Goal: Information Seeking & Learning: Understand process/instructions

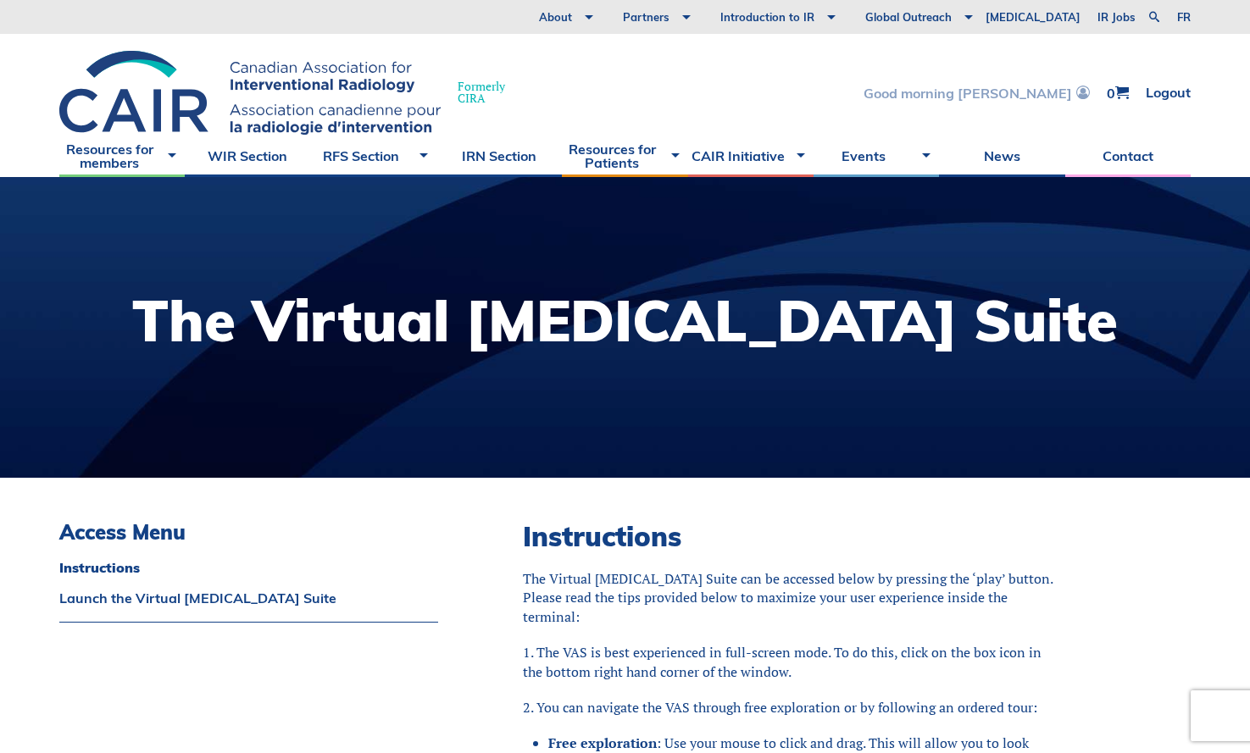
click at [1020, 91] on link "Good morning [PERSON_NAME]" at bounding box center [976, 93] width 226 height 14
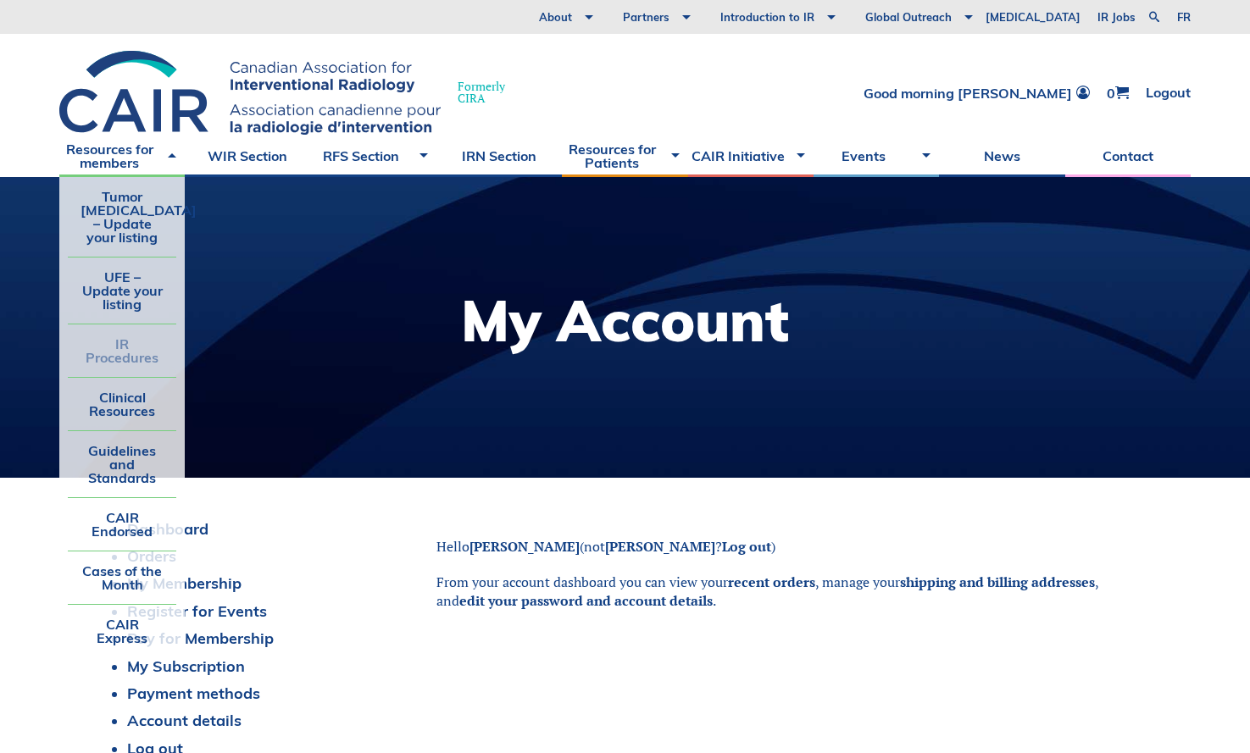
click at [128, 356] on link "IR Procedures" at bounding box center [122, 350] width 108 height 53
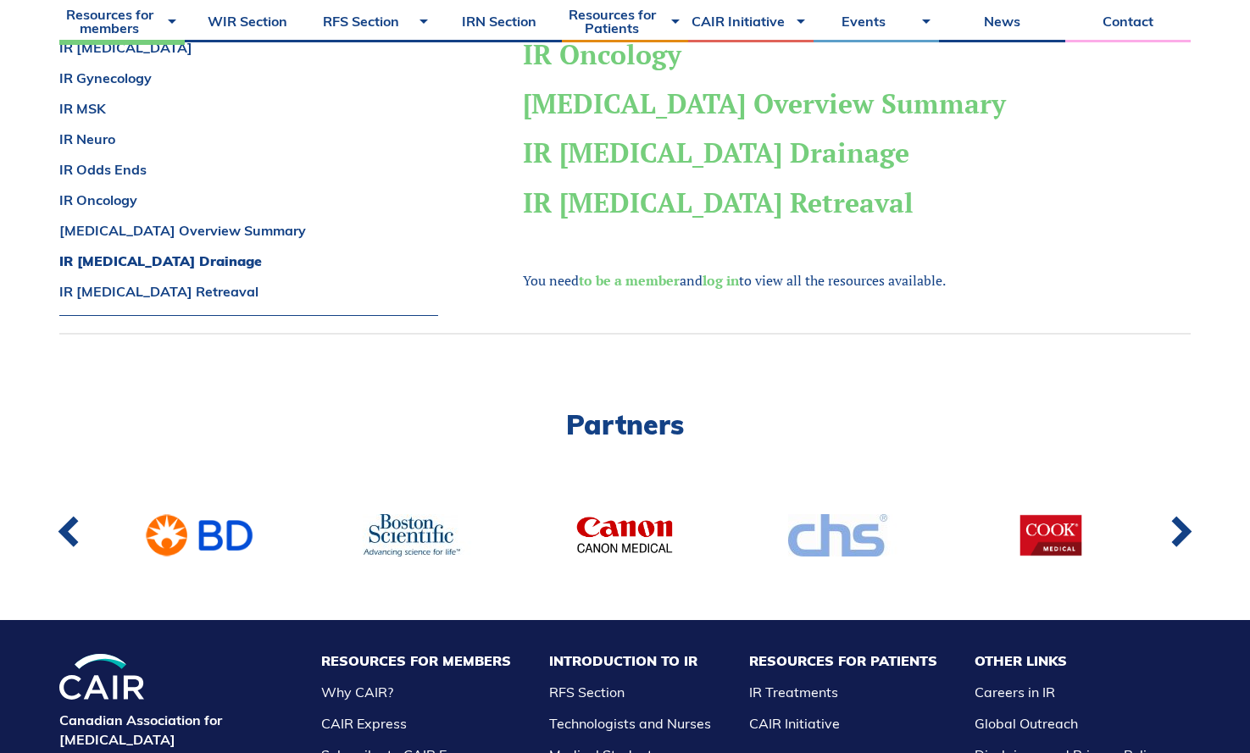
scroll to position [284, 0]
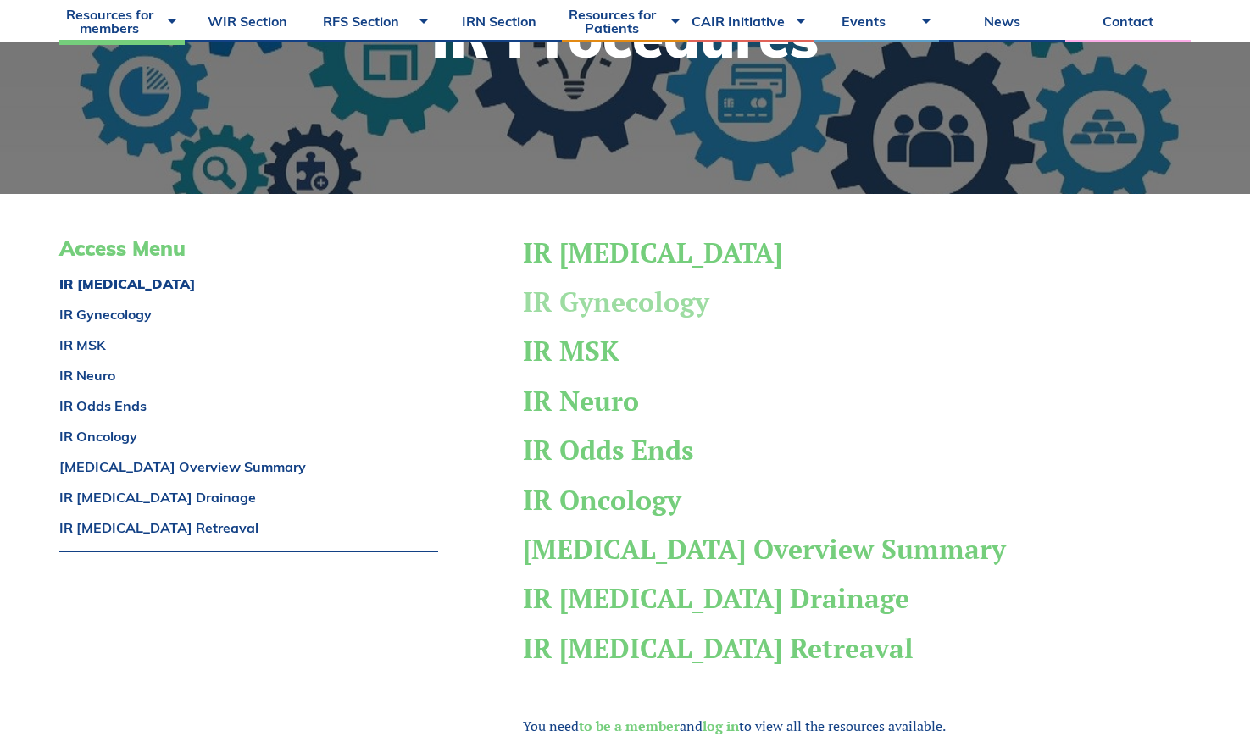
click at [631, 297] on link "IR Gynecology" at bounding box center [616, 302] width 186 height 36
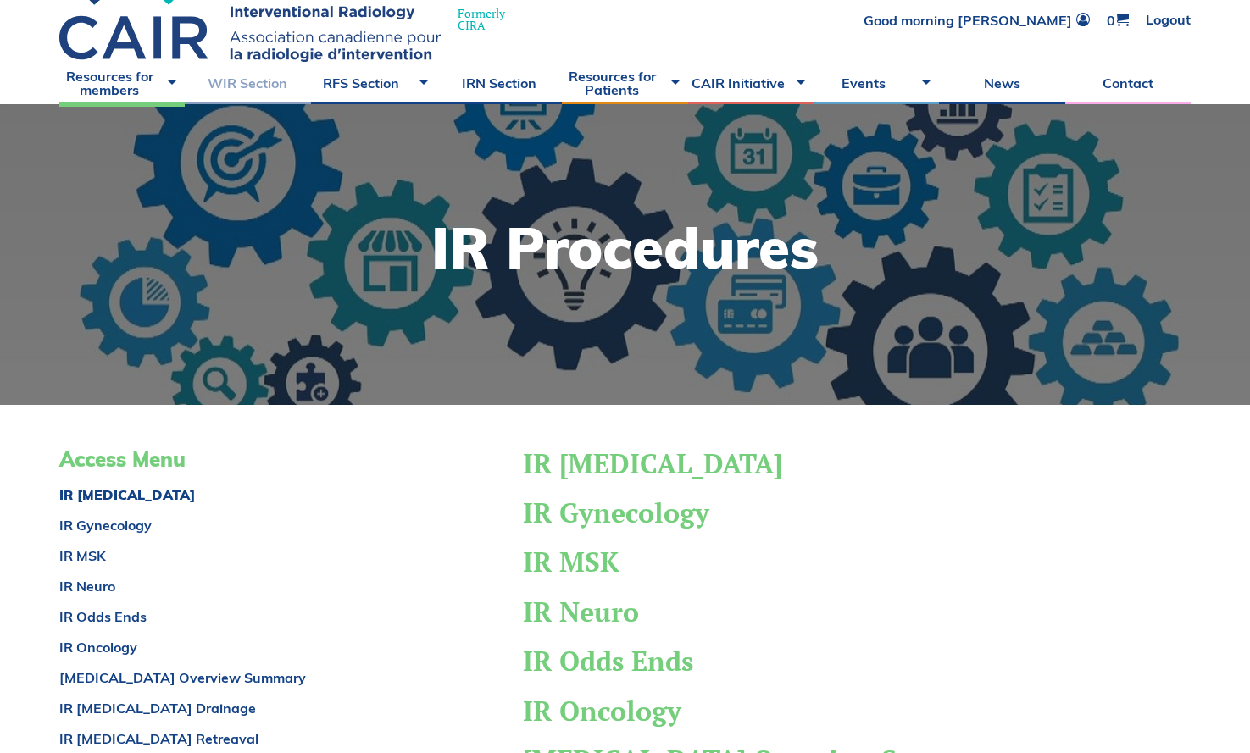
click at [253, 86] on link "WIR Section" at bounding box center [247, 83] width 125 height 42
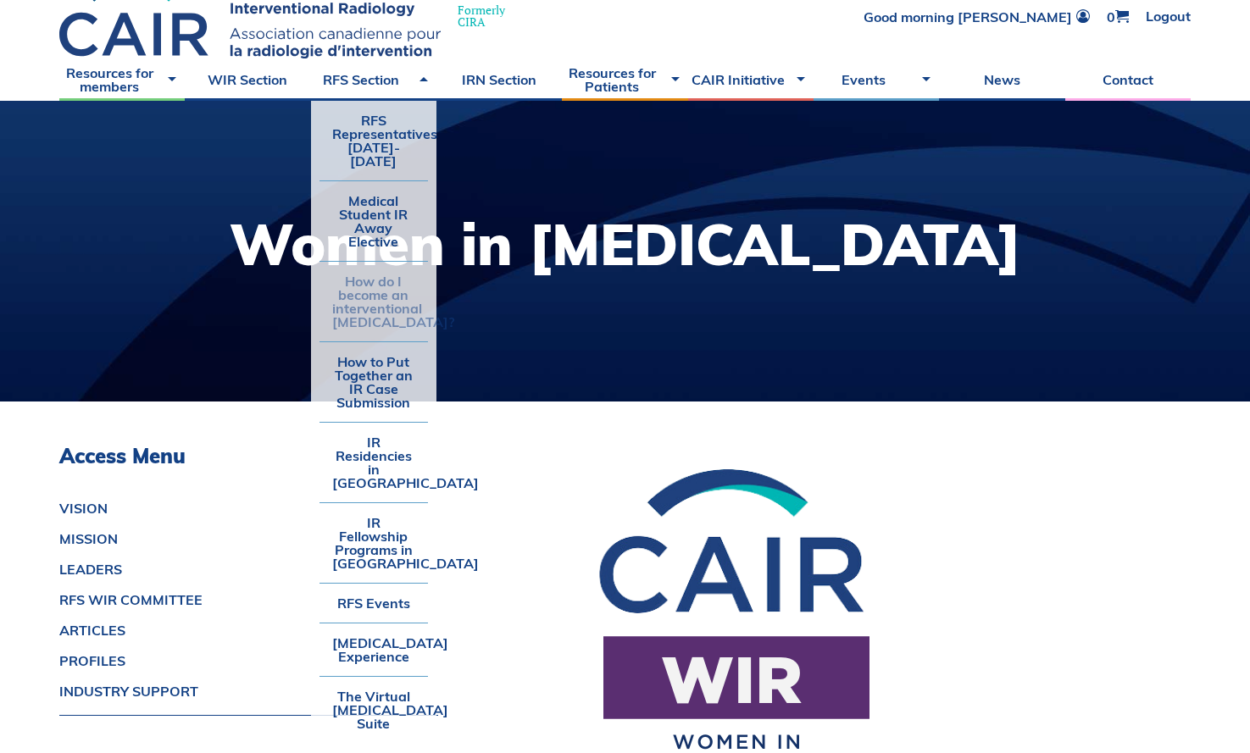
scroll to position [98, 0]
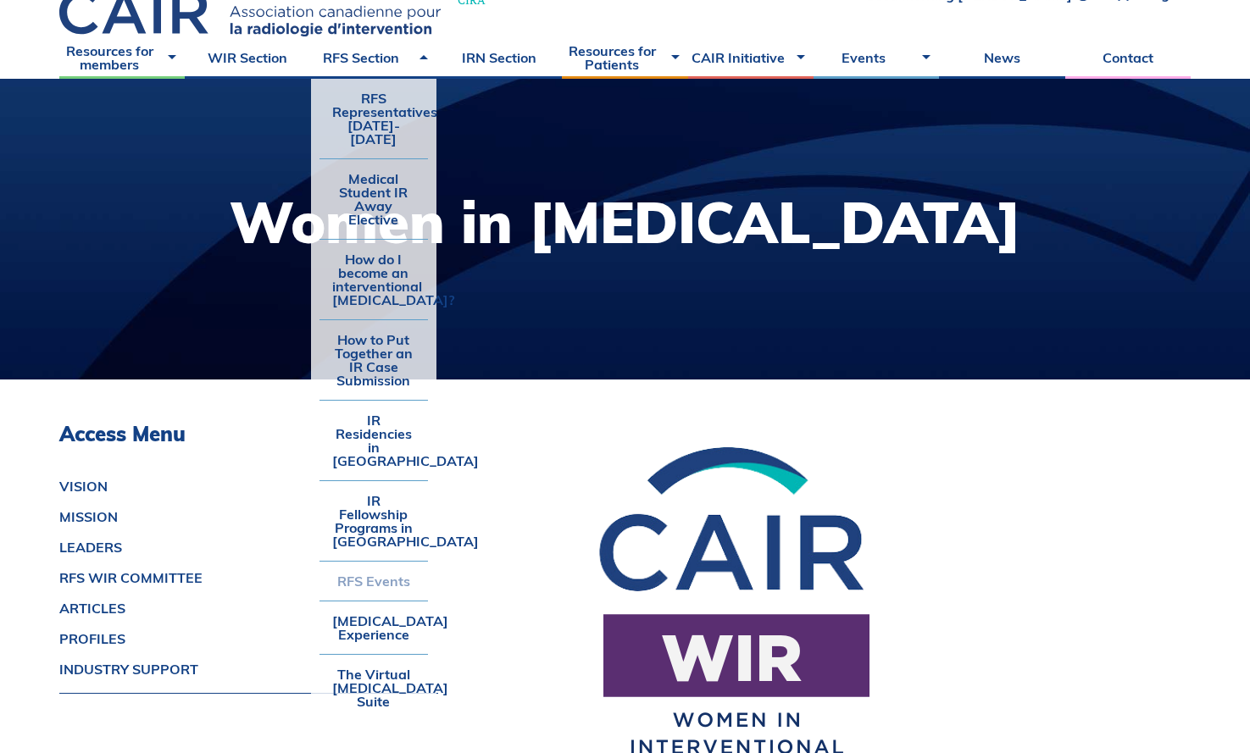
click at [382, 562] on link "RFS Events" at bounding box center [373, 581] width 108 height 39
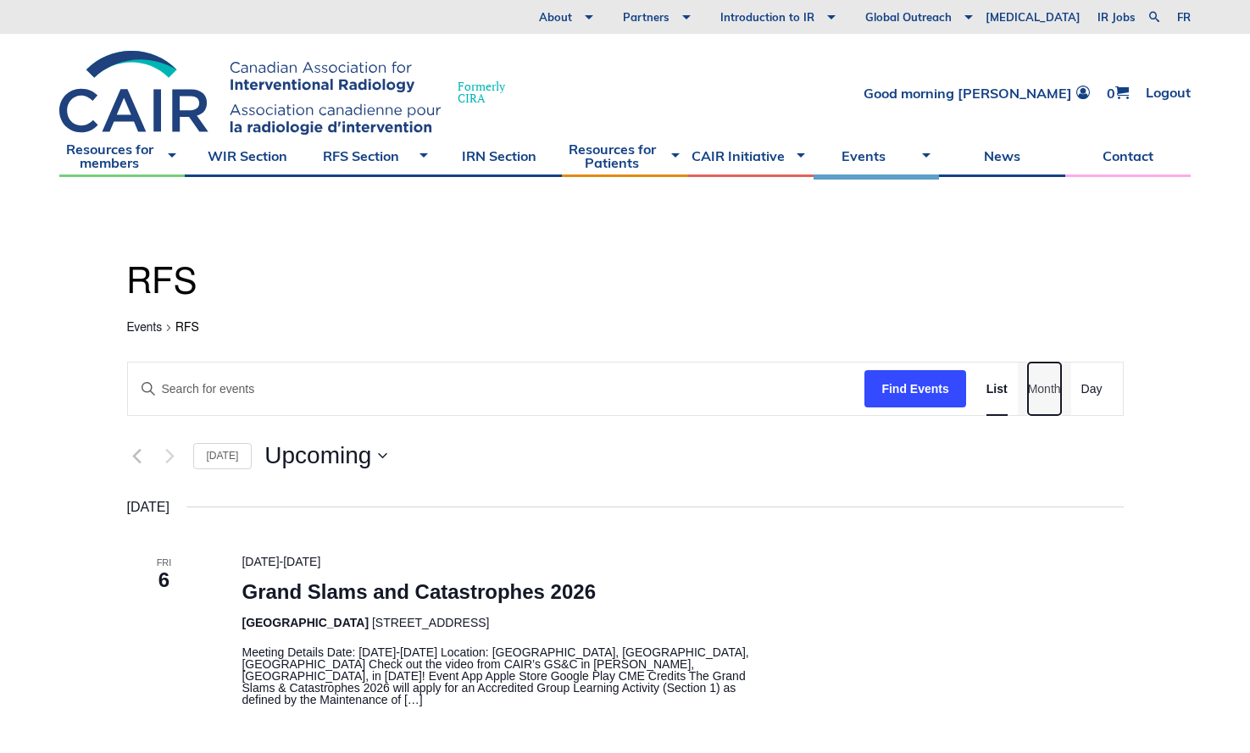
click at [1035, 398] on link "Month" at bounding box center [1044, 389] width 33 height 53
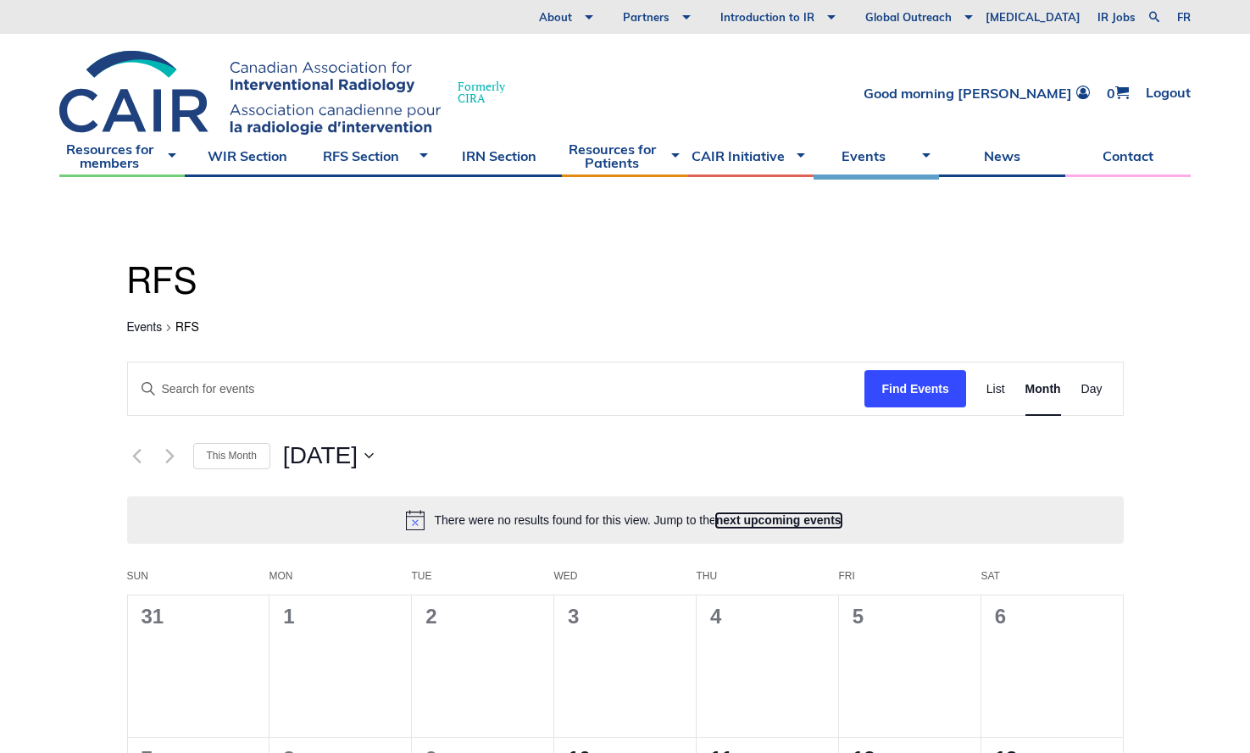
click at [761, 516] on link "next upcoming events" at bounding box center [778, 520] width 125 height 14
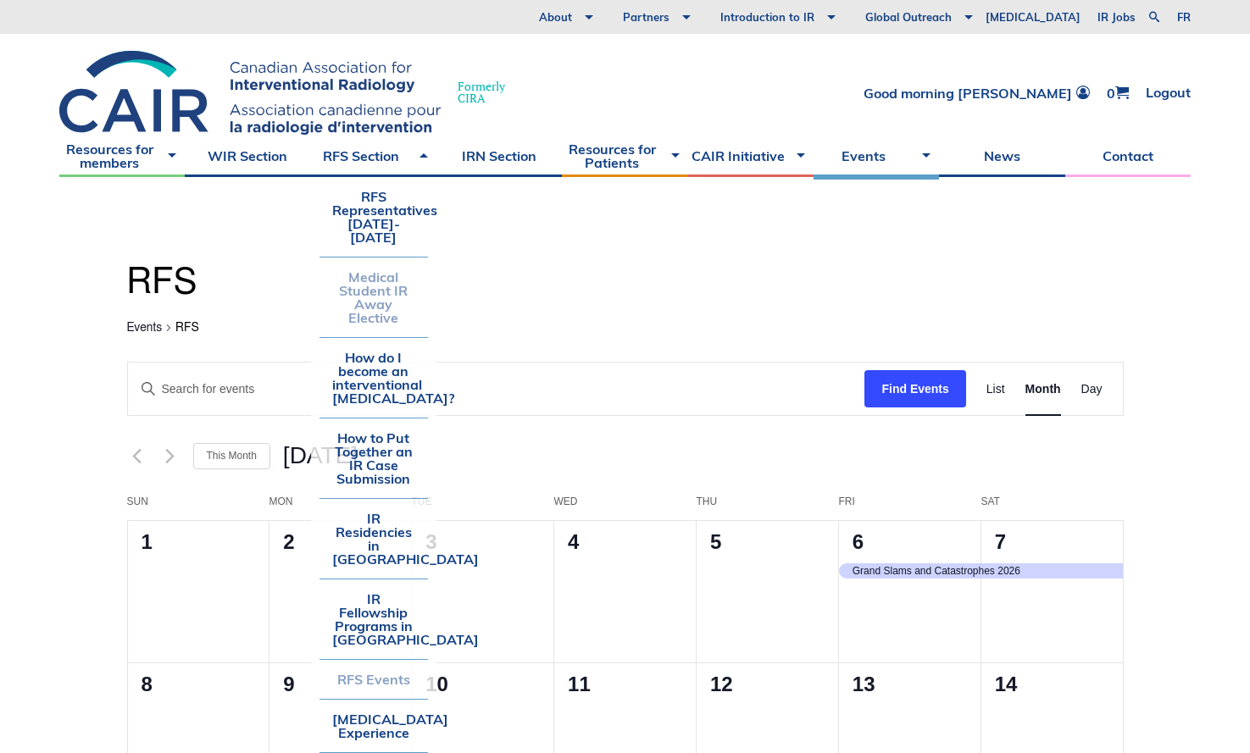
scroll to position [21, 0]
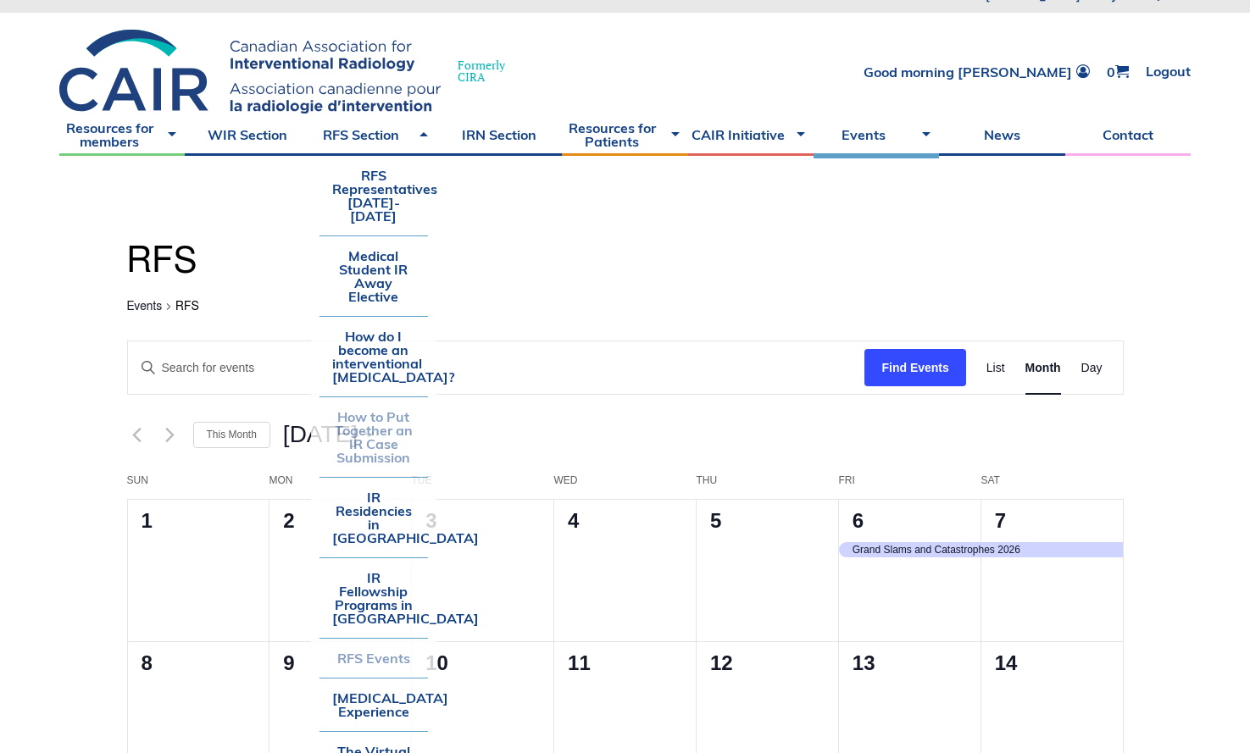
click at [374, 435] on link "How to Put Together an IR Case Submission" at bounding box center [373, 437] width 108 height 80
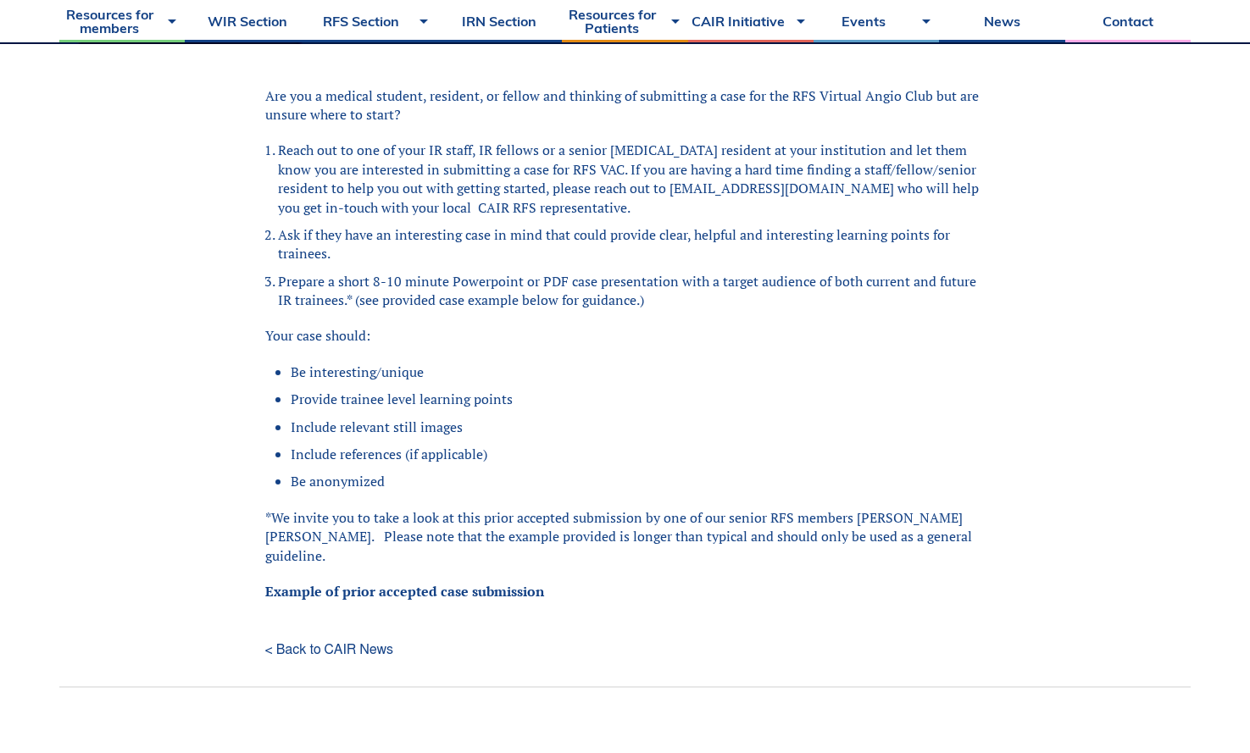
scroll to position [727, 0]
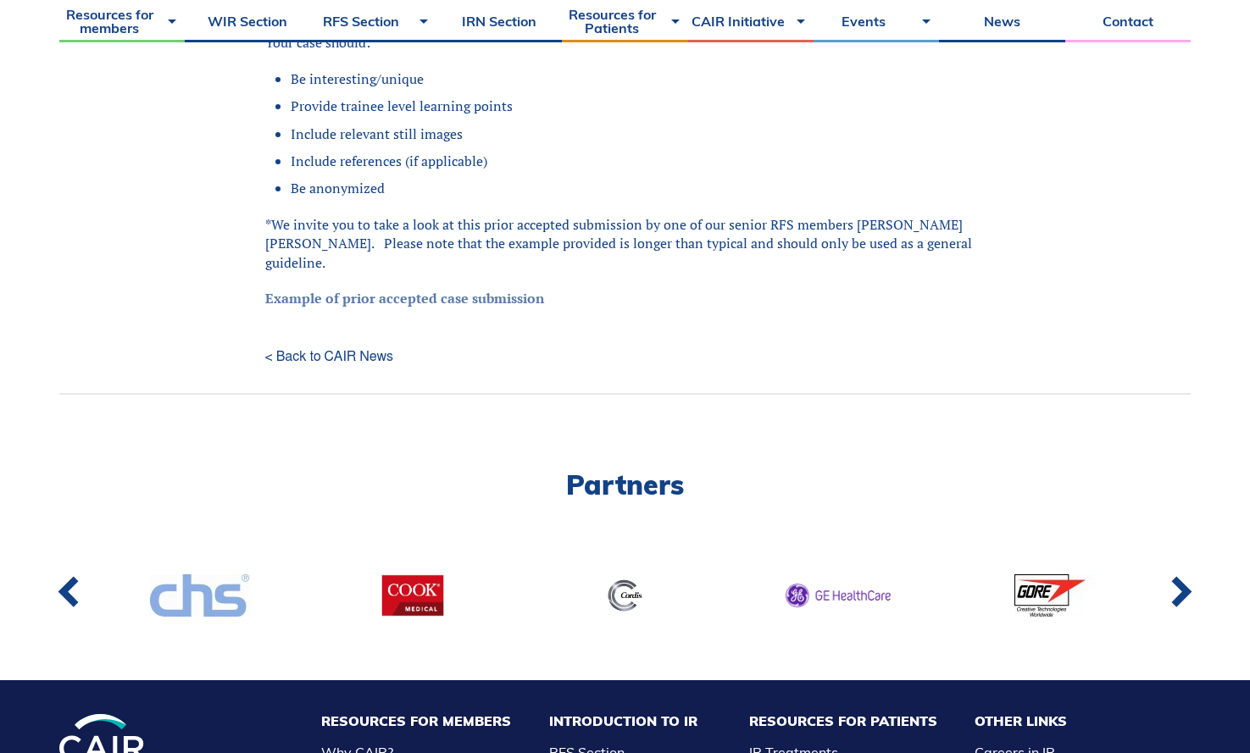
click at [447, 289] on link "Example of prior accepted case submission" at bounding box center [404, 298] width 279 height 19
